Goal: Task Accomplishment & Management: Use online tool/utility

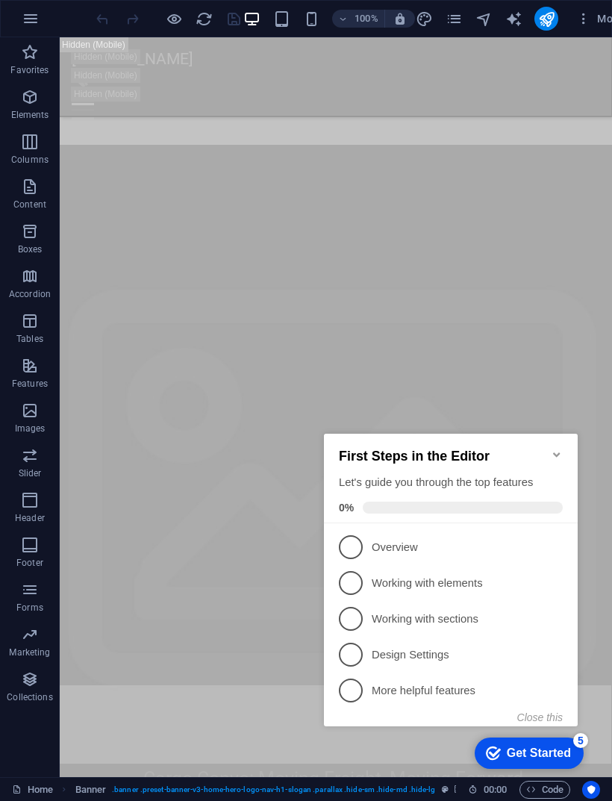
scroll to position [1062, 0]
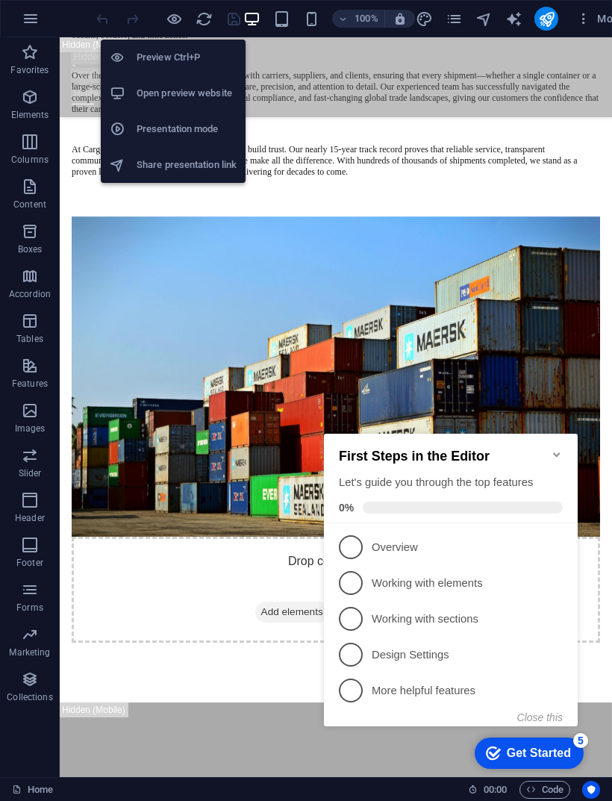
click at [126, 87] on div at bounding box center [123, 93] width 27 height 15
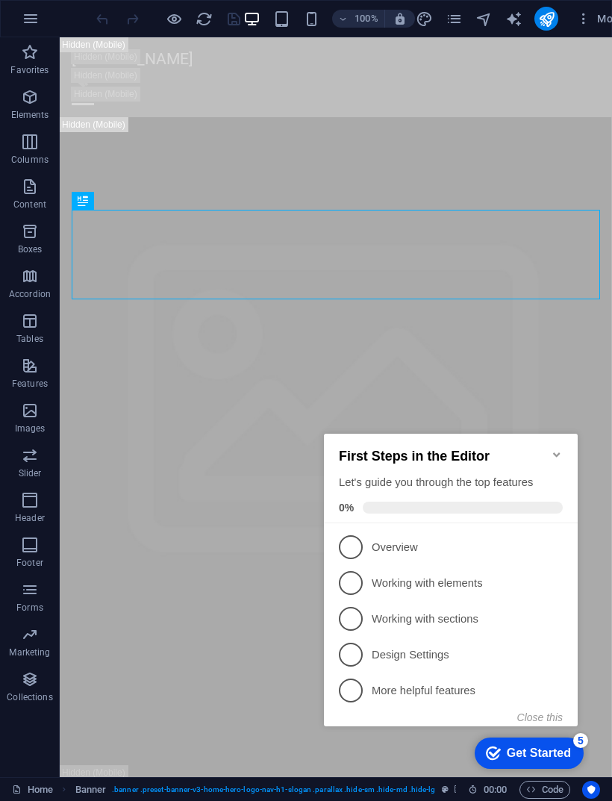
click at [551, 449] on icon "Minimize checklist" at bounding box center [557, 455] width 12 height 12
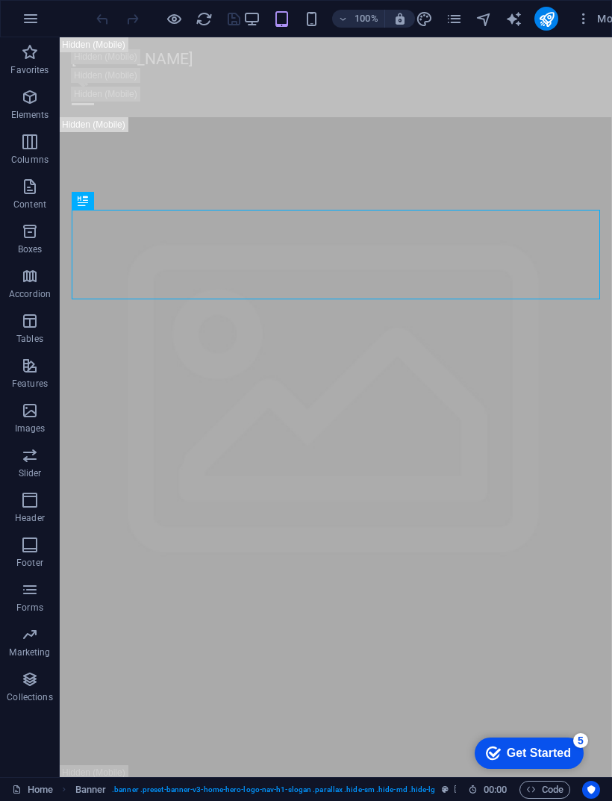
click at [117, 403] on figure at bounding box center [336, 646] width 553 height 1058
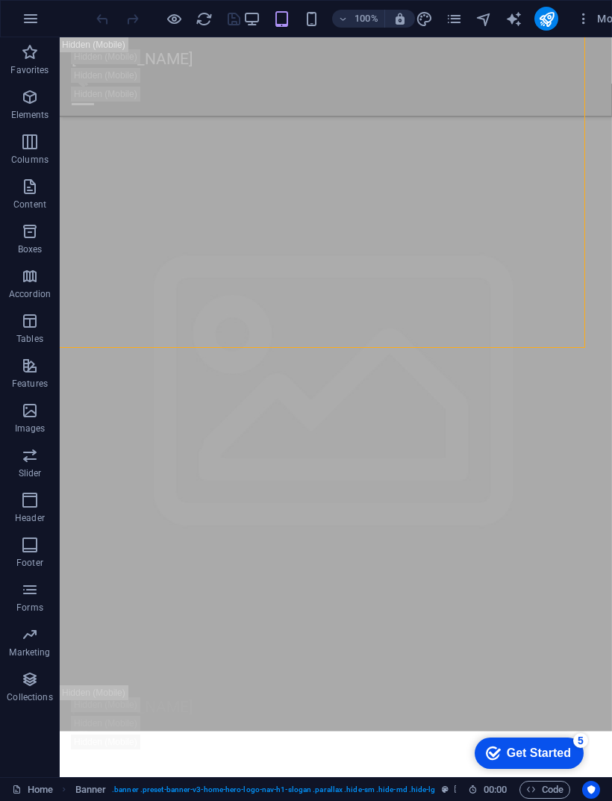
scroll to position [104, 0]
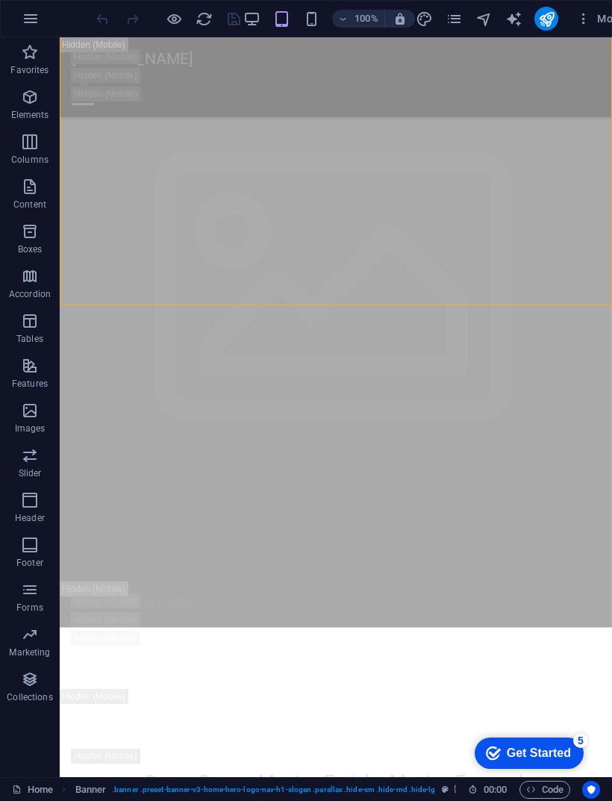
click at [544, 14] on icon "publish" at bounding box center [546, 18] width 17 height 17
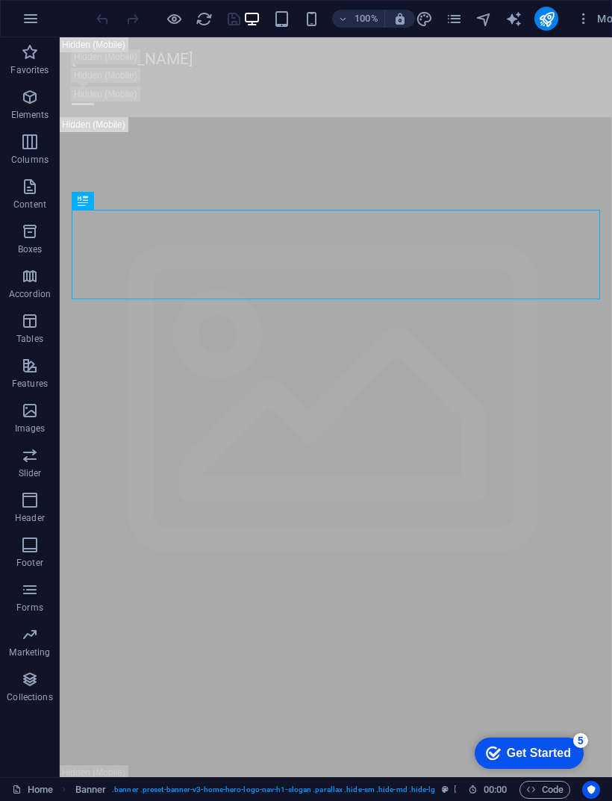
click at [546, 25] on icon "publish" at bounding box center [546, 18] width 17 height 17
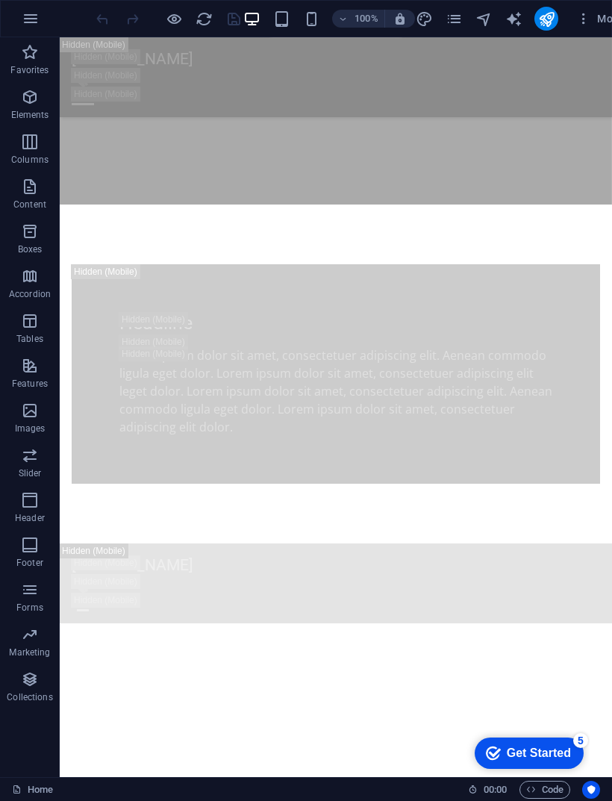
scroll to position [2069, 0]
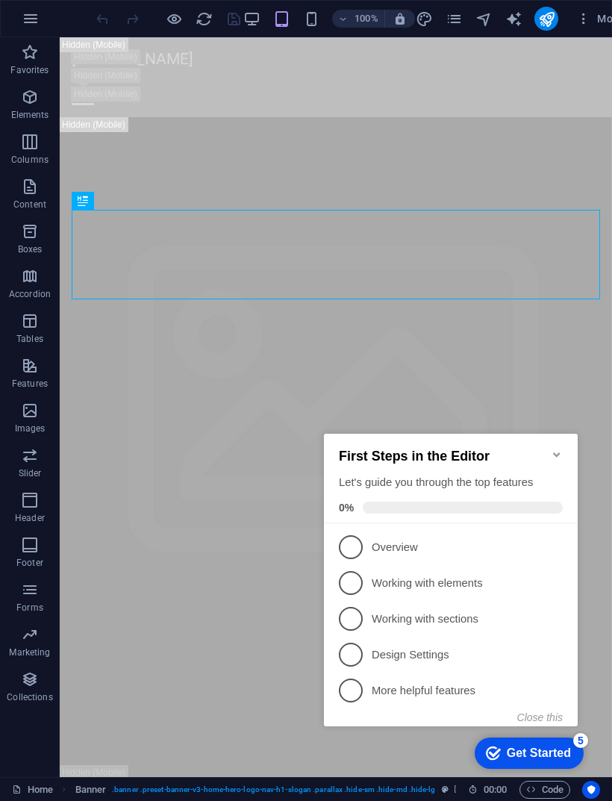
click at [555, 449] on icon "Minimize checklist" at bounding box center [557, 455] width 12 height 12
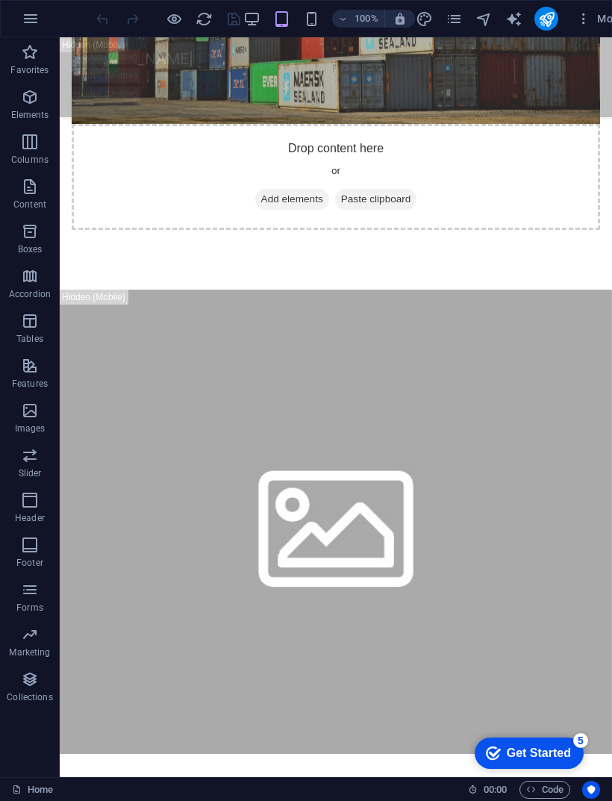
scroll to position [2037, 0]
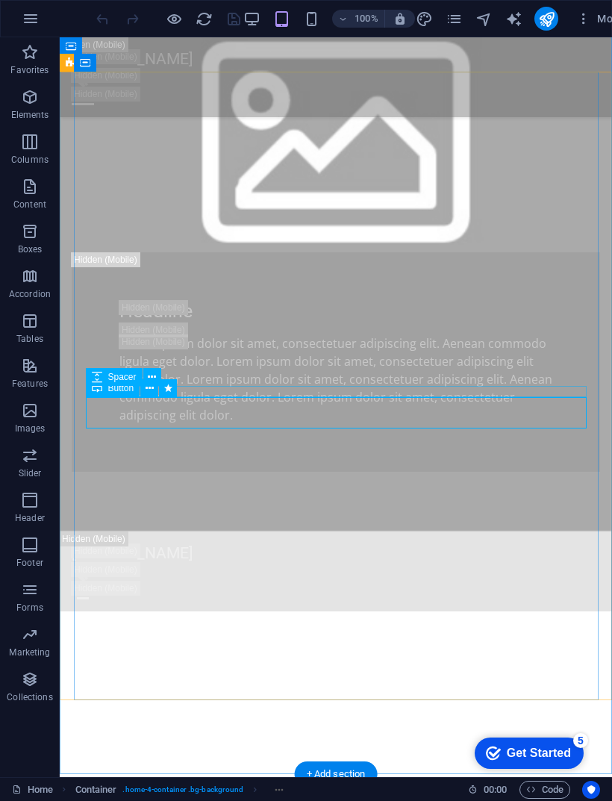
click at [150, 378] on icon at bounding box center [152, 378] width 8 height 16
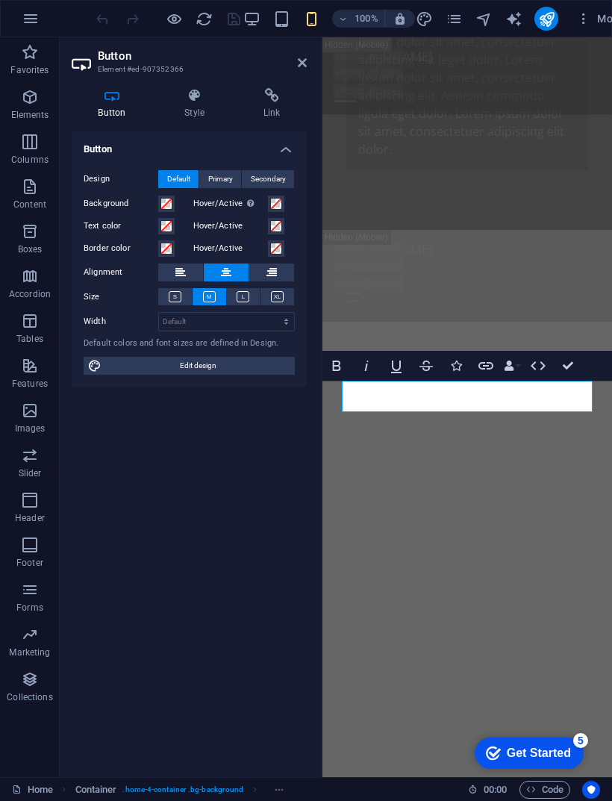
click at [141, 384] on div "Design Default Primary Secondary Background Hover/Active Switch to preview mode…" at bounding box center [189, 272] width 235 height 229
click at [280, 100] on icon at bounding box center [272, 95] width 70 height 15
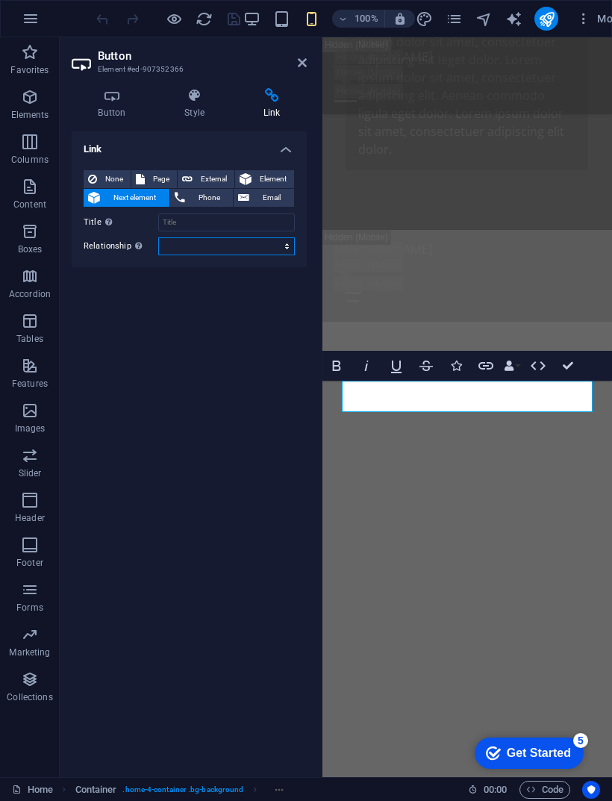
click at [174, 241] on select "alternate author bookmark external help license next nofollow noreferrer noopen…" at bounding box center [226, 246] width 137 height 18
click at [171, 221] on input "Title Additional link description, should not be the same as the link text. The…" at bounding box center [226, 223] width 137 height 18
click at [172, 218] on input "Title Additional link description, should not be the same as the link text. The…" at bounding box center [226, 223] width 137 height 18
paste input "[URL][DOMAIN_NAME]"
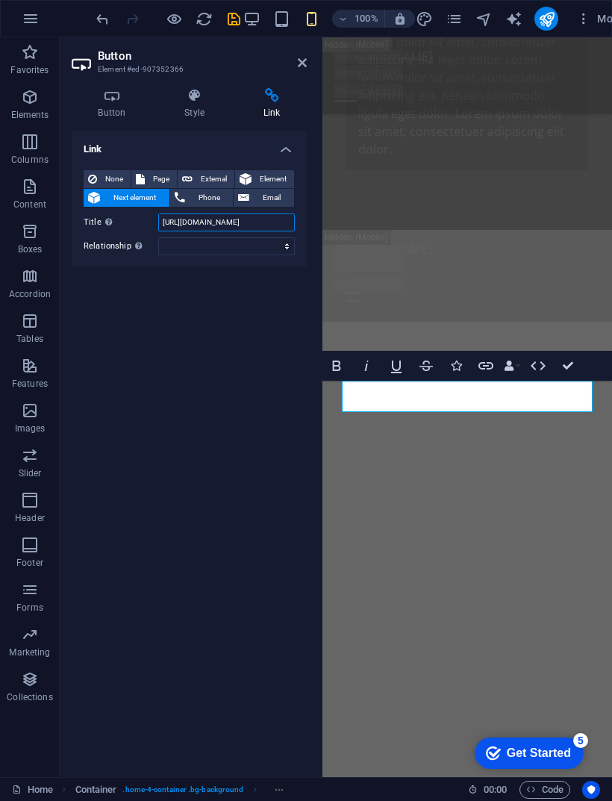
type input "[URL][DOMAIN_NAME]"
click at [171, 240] on select "alternate author bookmark external help license next nofollow noreferrer noopen…" at bounding box center [226, 246] width 137 height 18
select select "external"
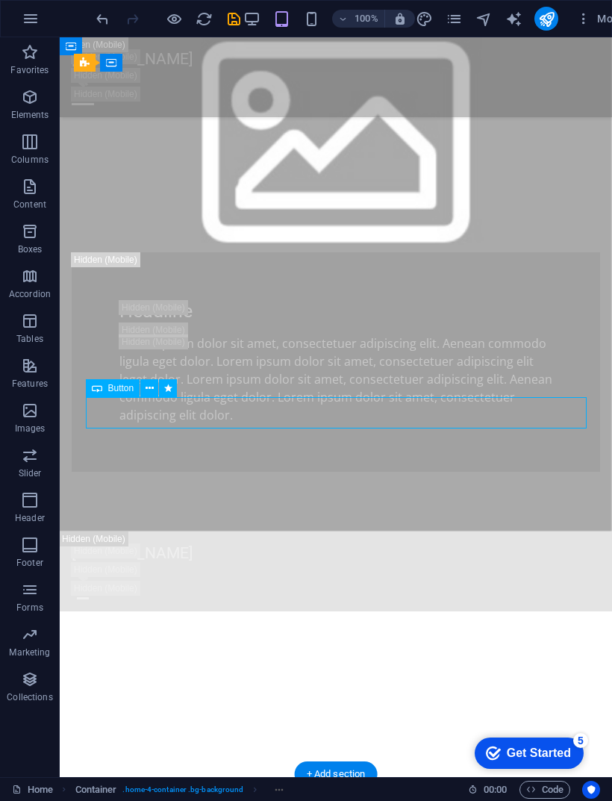
click at [228, 22] on icon "save" at bounding box center [233, 18] width 17 height 17
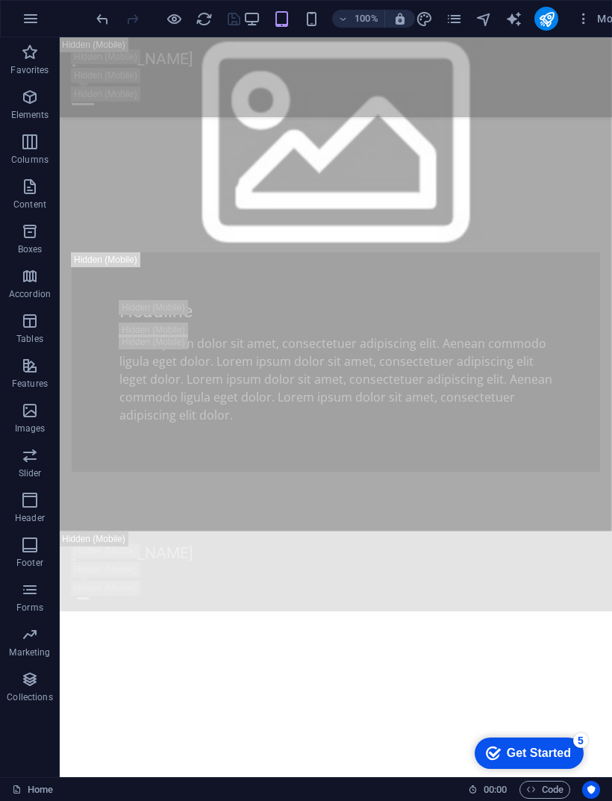
click at [544, 22] on icon "publish" at bounding box center [546, 18] width 17 height 17
